Goal: Information Seeking & Learning: Learn about a topic

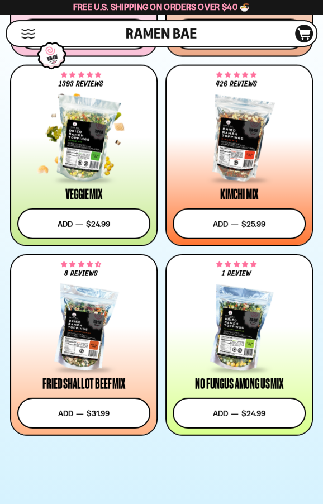
scroll to position [557, 0]
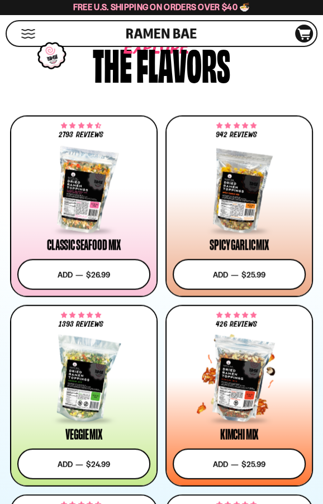
click at [207, 328] on div "426 reviews $25.99 Kimchi Mix Add to cart Add — Regular price $25.99 Regular pr…" at bounding box center [239, 395] width 145 height 179
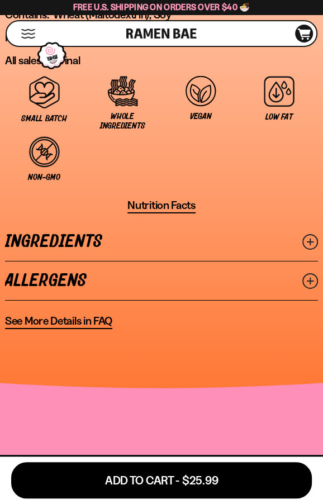
scroll to position [1143, 0]
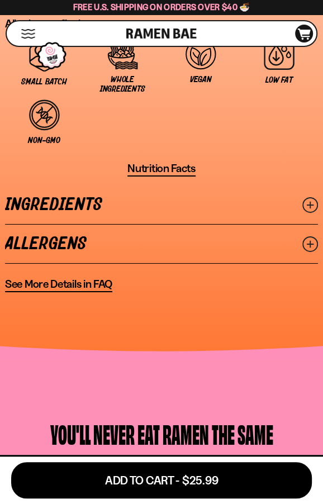
click at [198, 188] on link "Ingredients" at bounding box center [161, 205] width 313 height 39
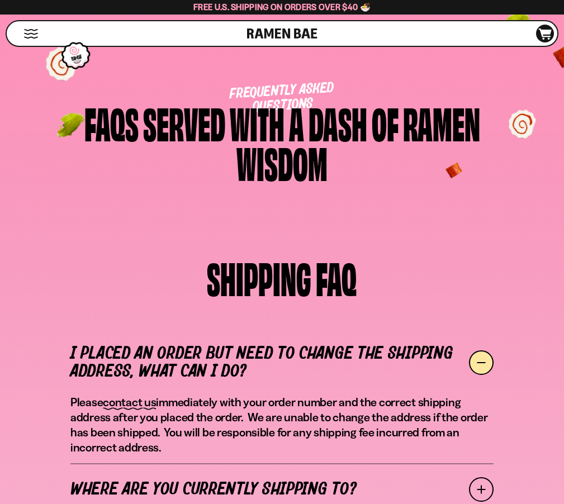
scroll to position [898, 0]
